Goal: Navigation & Orientation: Find specific page/section

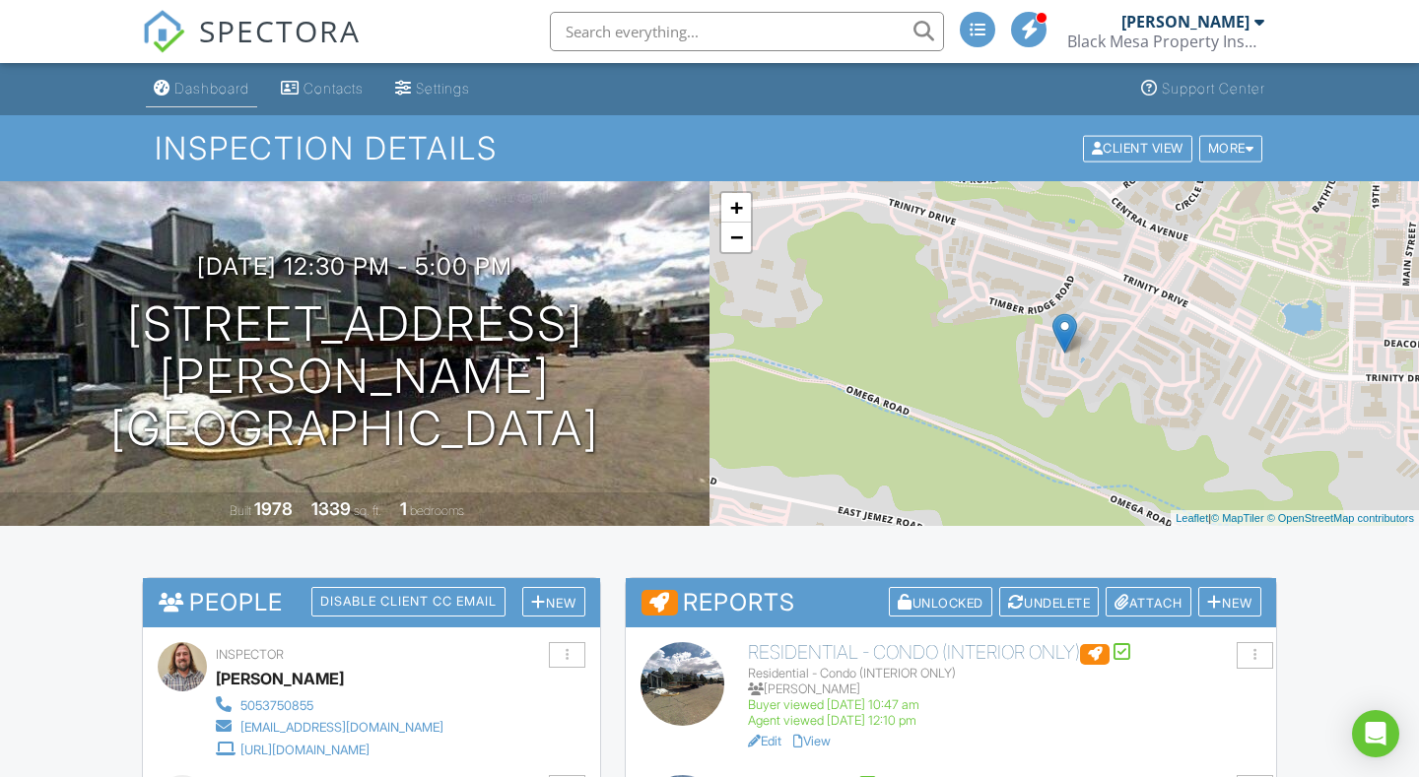
click at [239, 78] on link "Dashboard" at bounding box center [201, 89] width 111 height 36
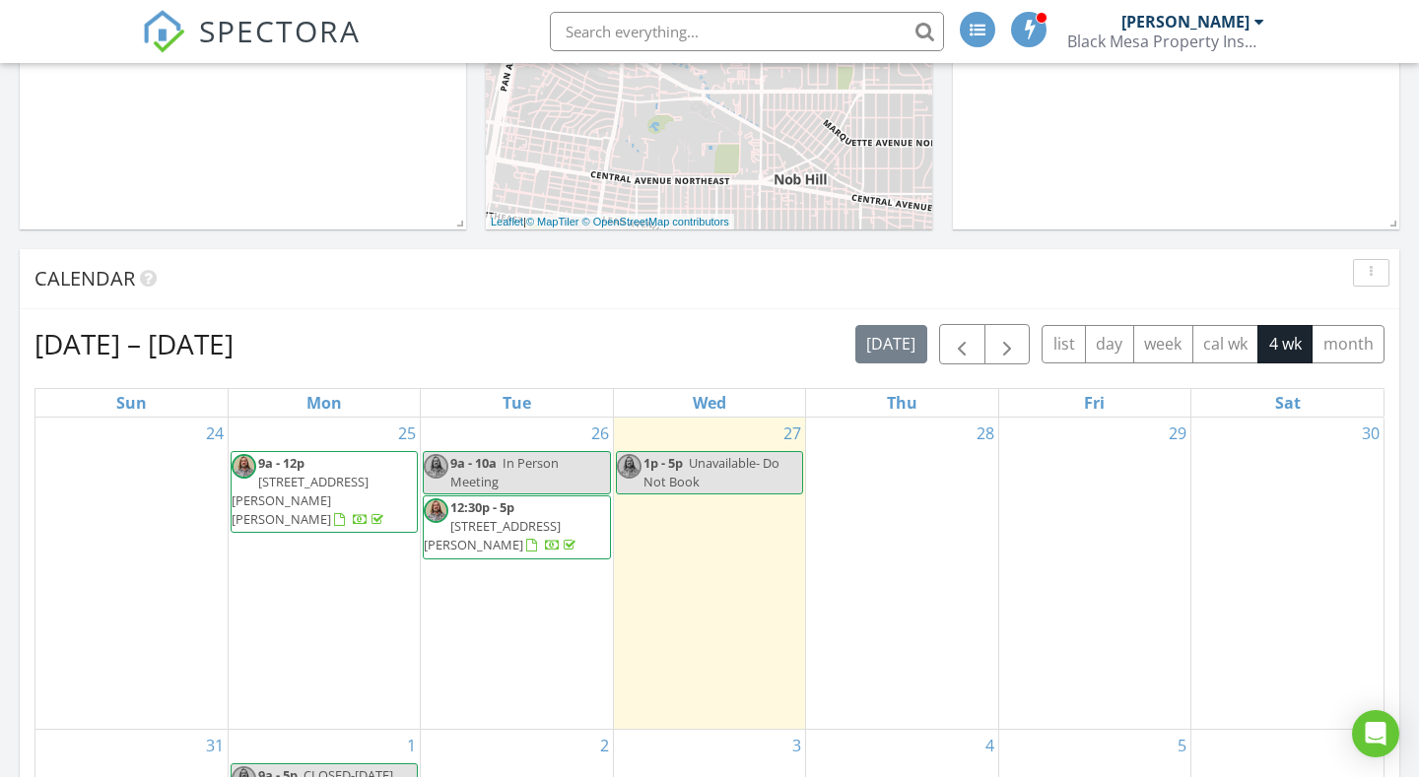
scroll to position [535, 0]
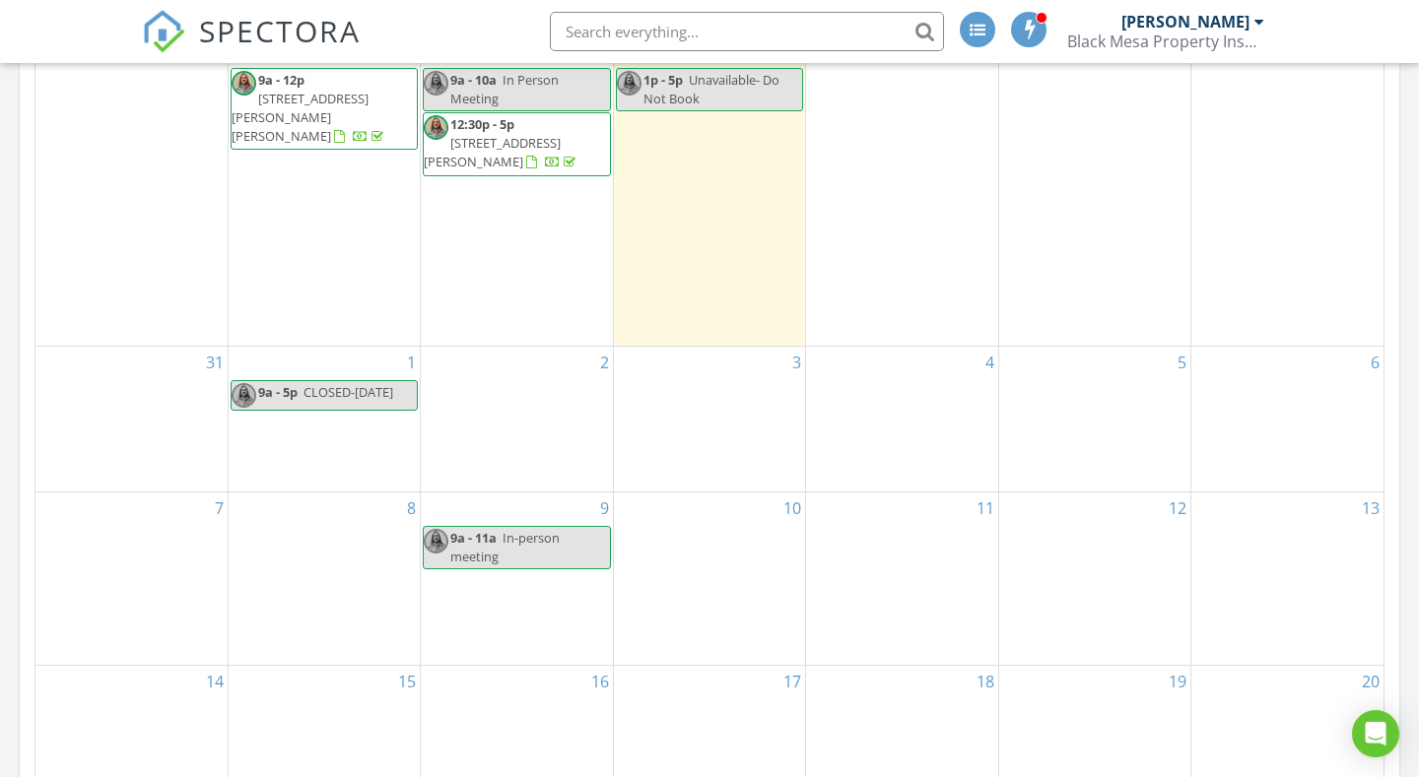
scroll to position [917, 0]
